Goal: Information Seeking & Learning: Learn about a topic

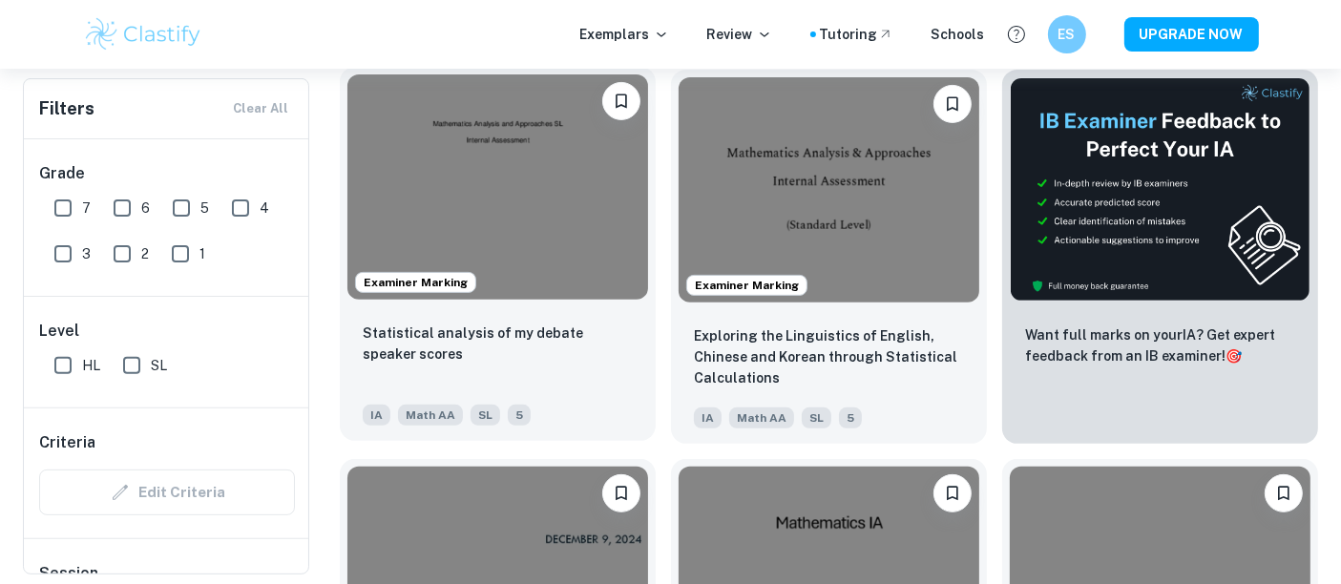
scroll to position [604, 0]
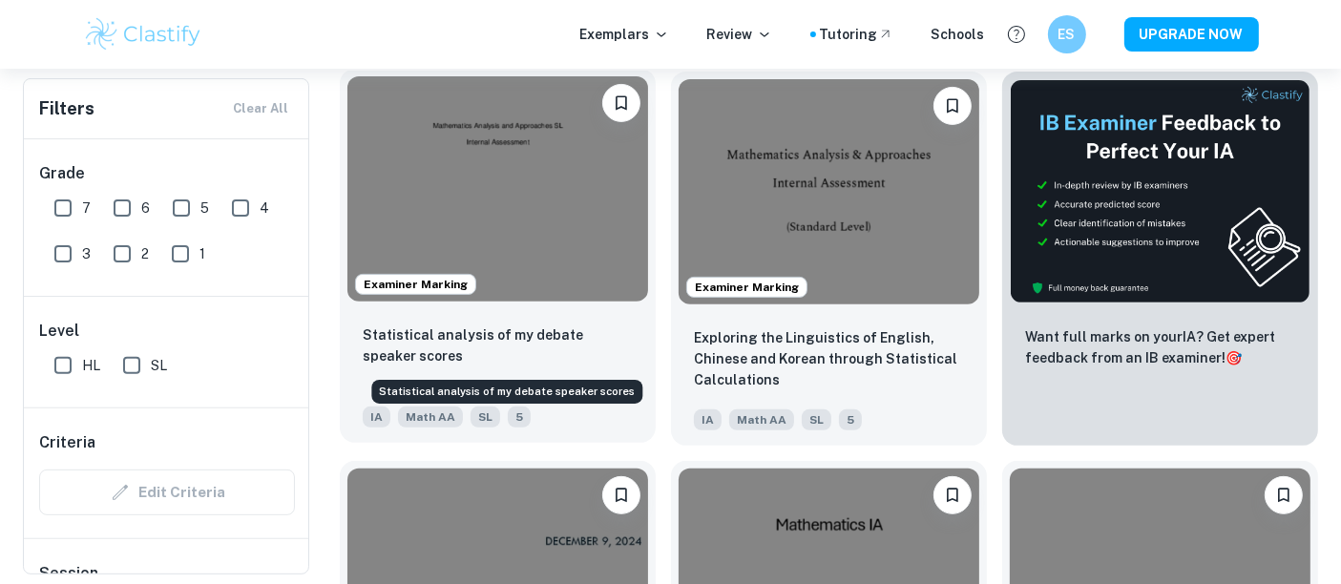
click at [551, 344] on p "Statistical analysis of my debate speaker scores" at bounding box center [498, 345] width 270 height 42
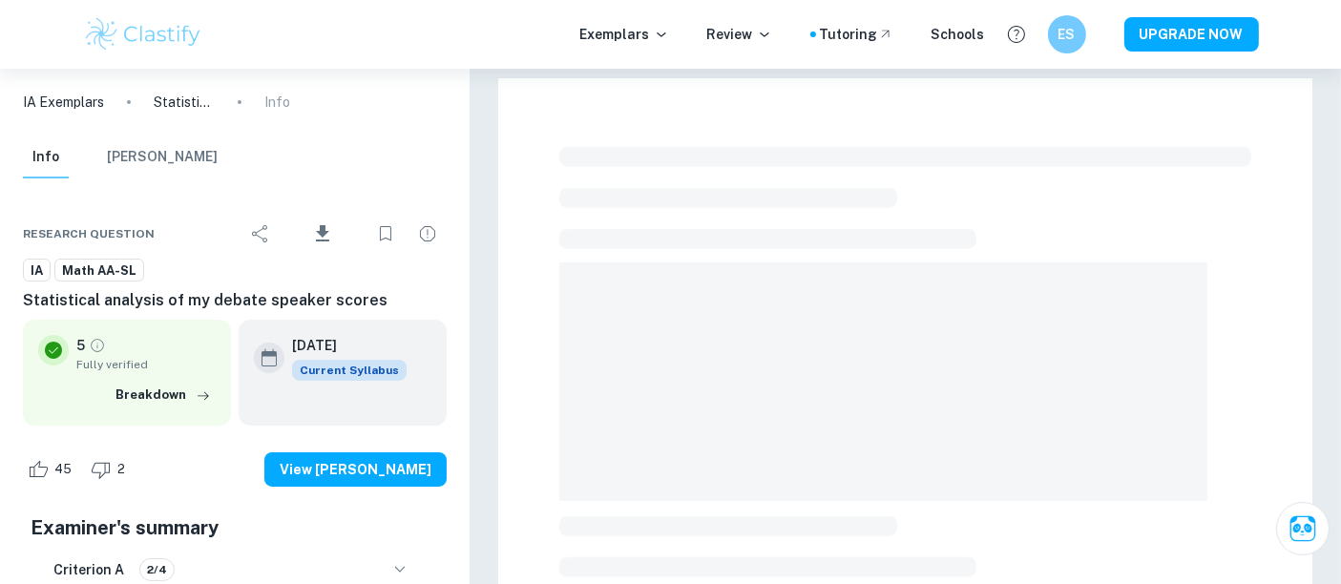
scroll to position [56, 0]
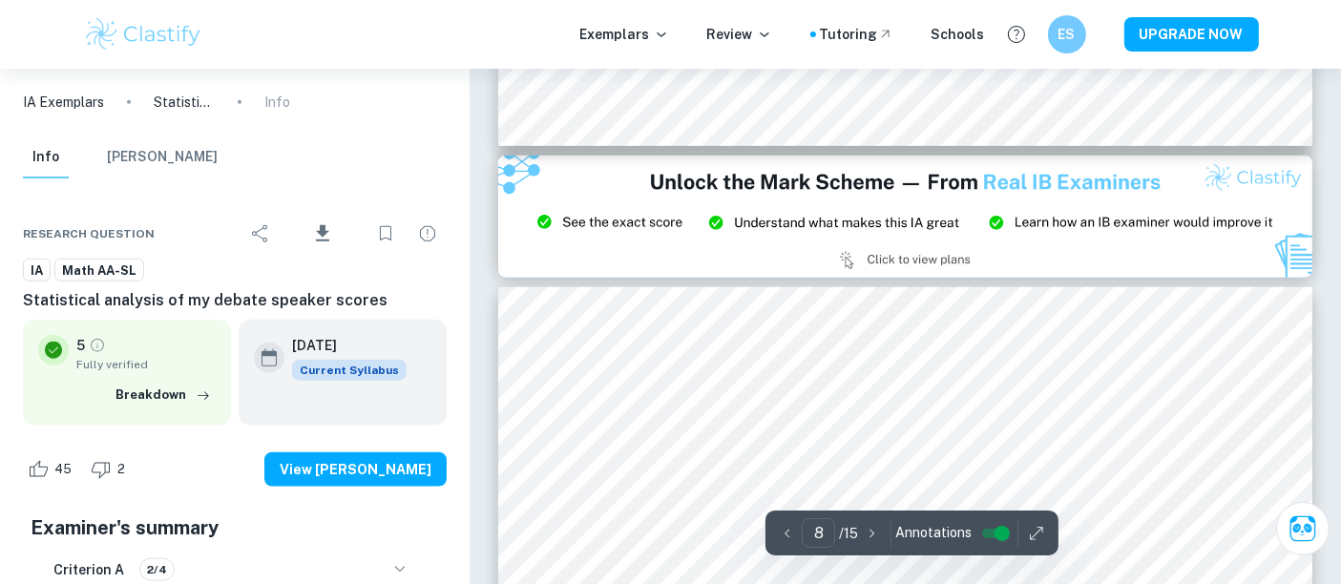
type input "9"
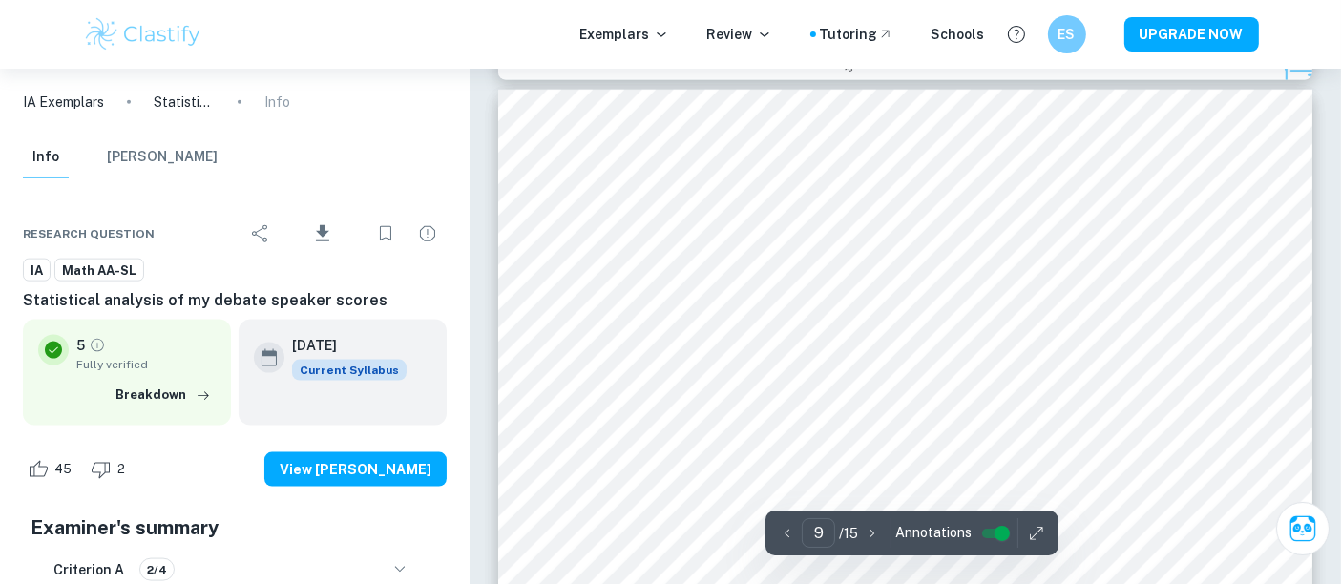
scroll to position [9683, 0]
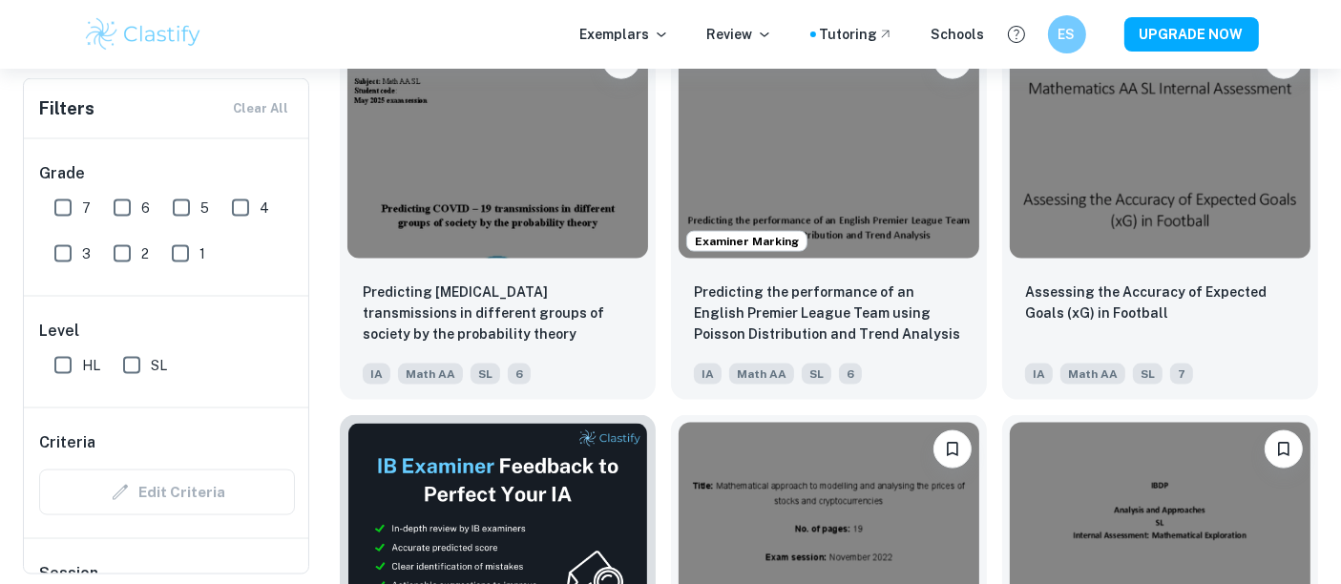
scroll to position [2597, 0]
click at [1144, 210] on img at bounding box center [1160, 143] width 301 height 225
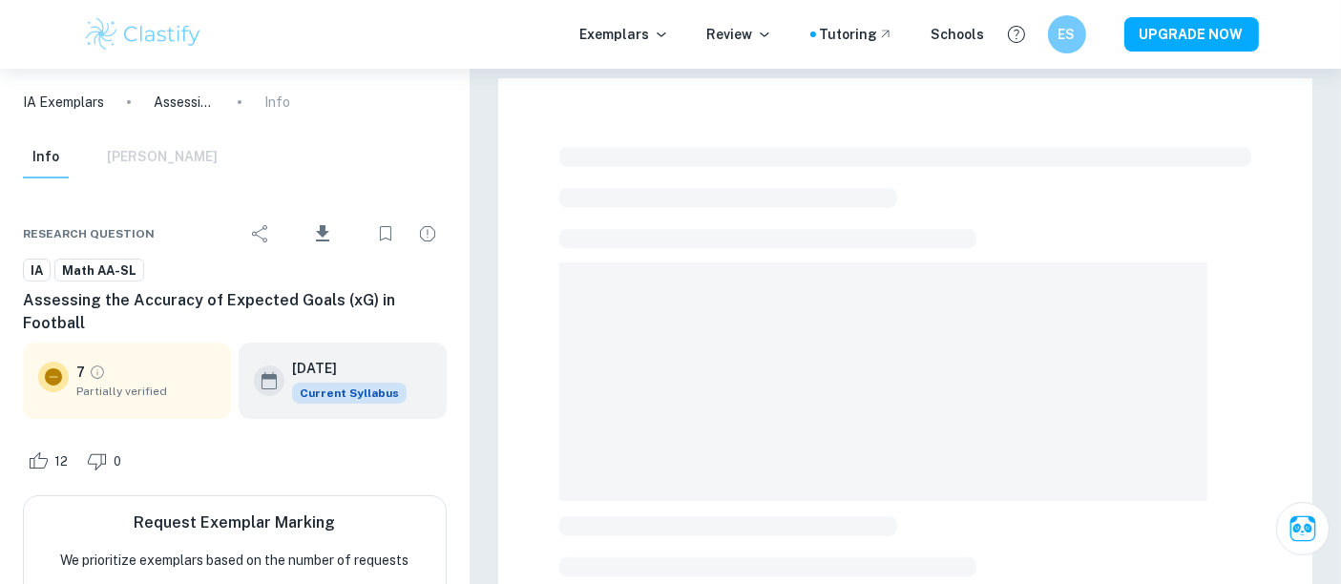
scroll to position [655, 0]
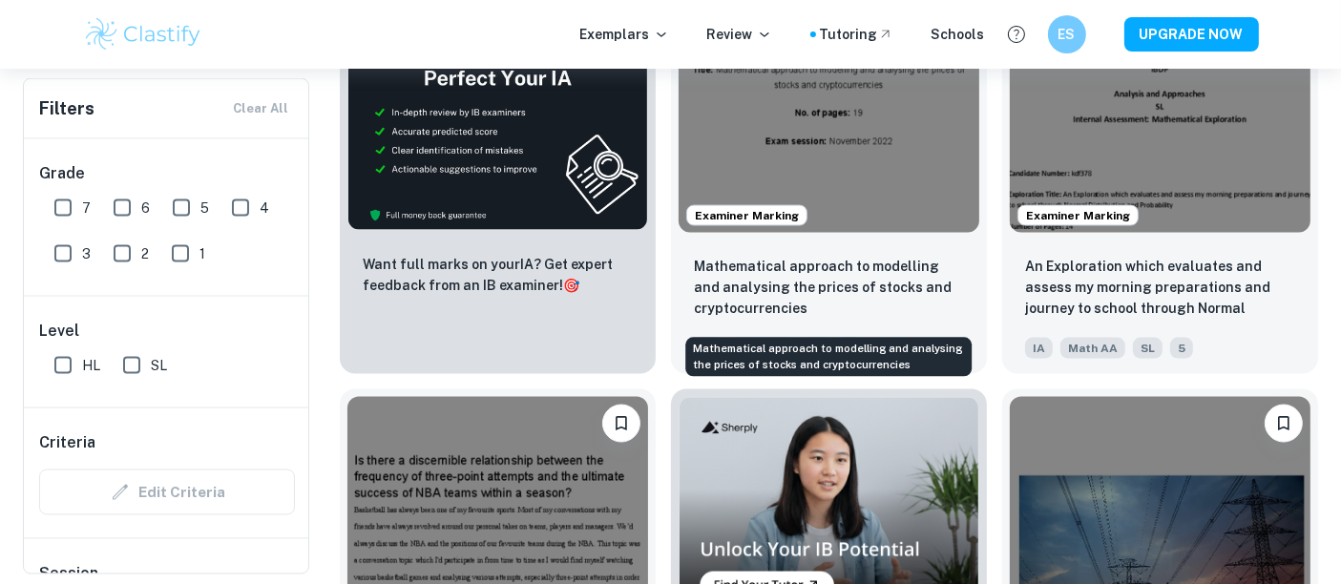
scroll to position [3015, 0]
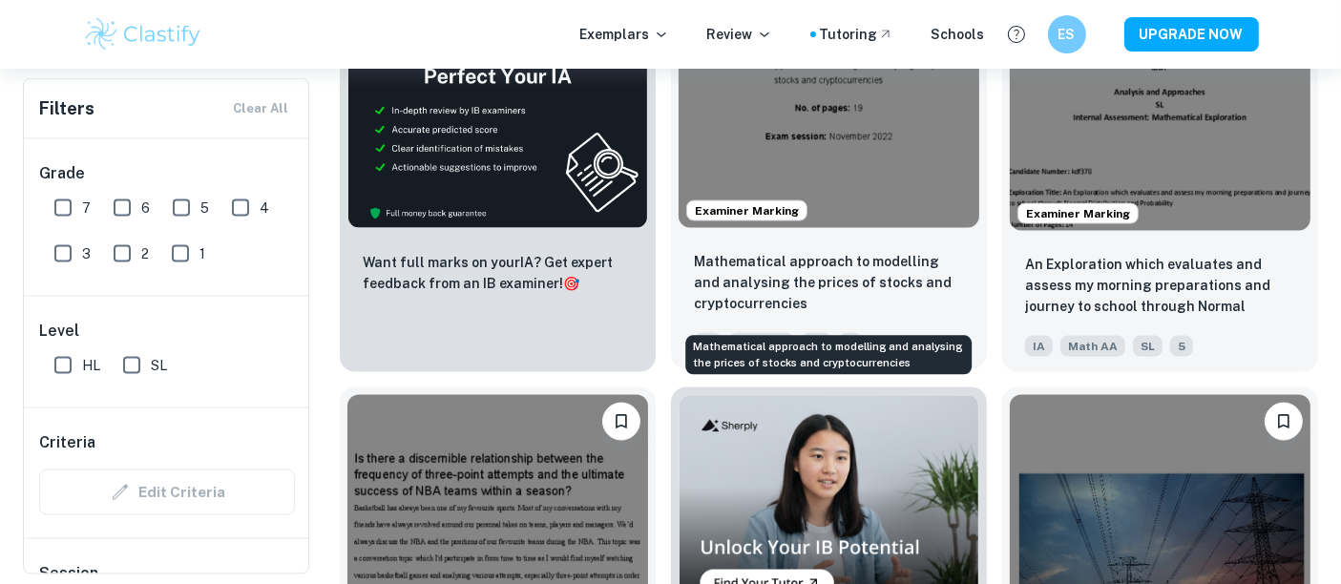
click at [815, 261] on p "Mathematical approach to modelling and analysing the prices of stocks and crypt…" at bounding box center [829, 282] width 270 height 63
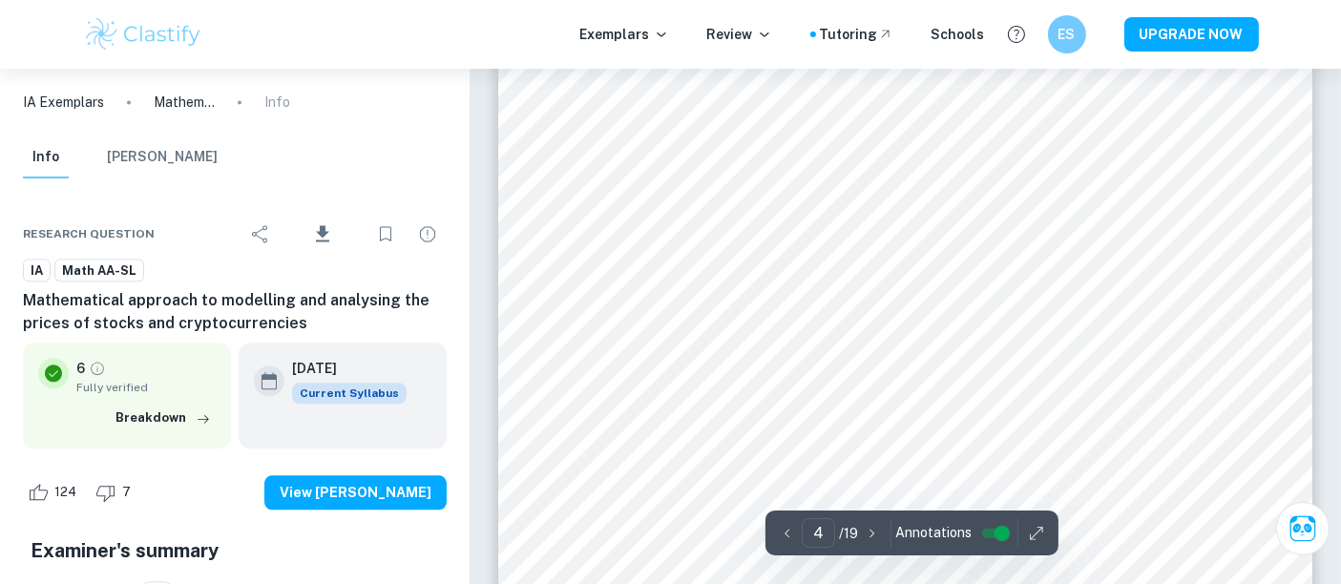
scroll to position [4237, 0]
type input "6"
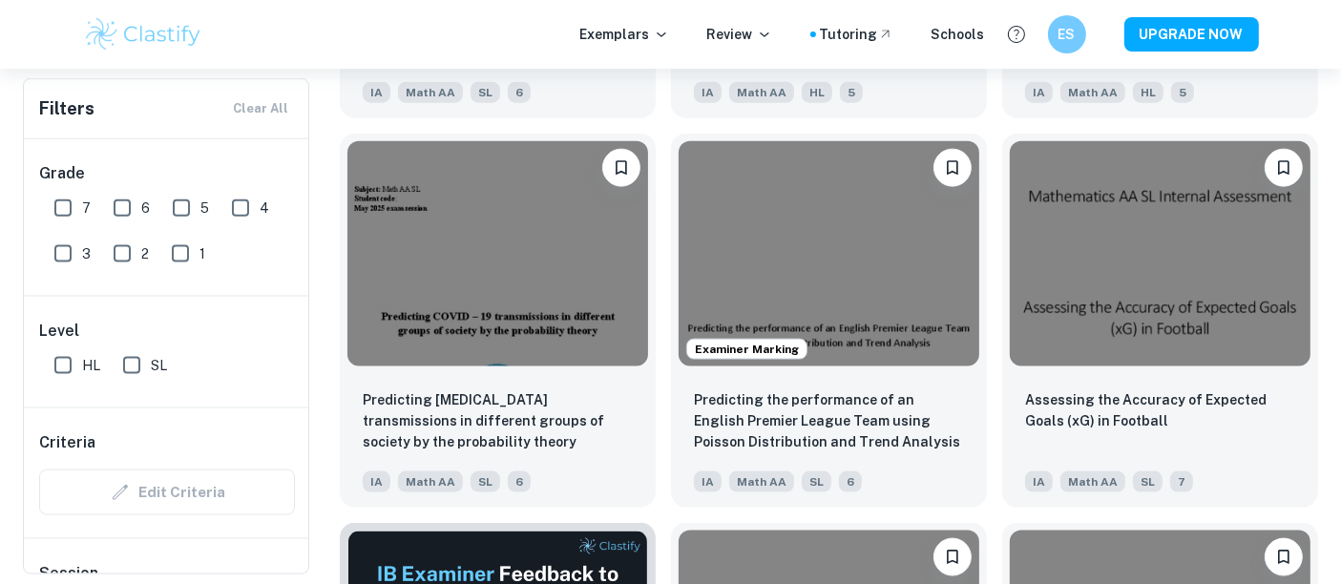
scroll to position [2488, 0]
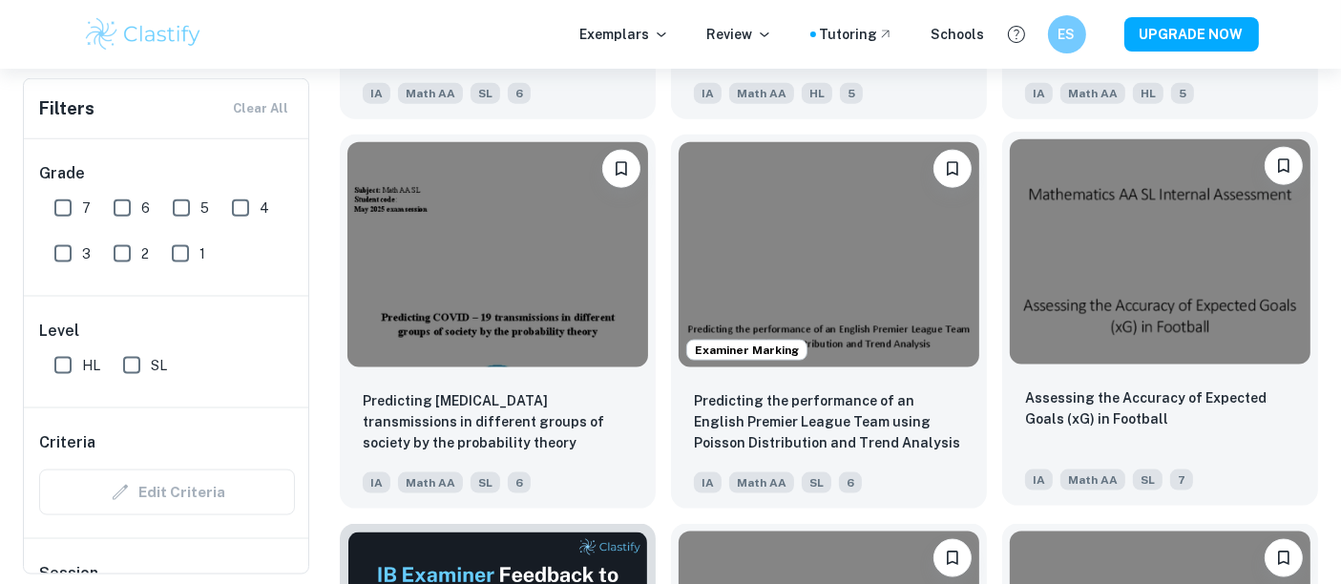
click at [1226, 355] on img at bounding box center [1160, 251] width 301 height 225
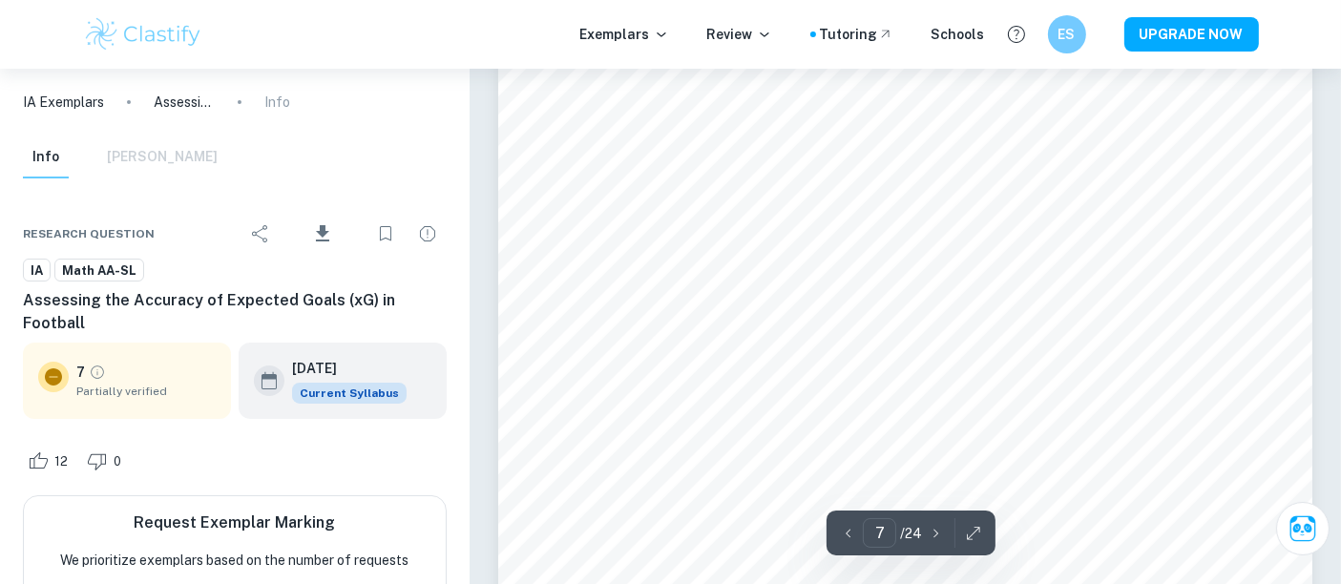
scroll to position [7172, 0]
type input "8"
